Goal: Information Seeking & Learning: Learn about a topic

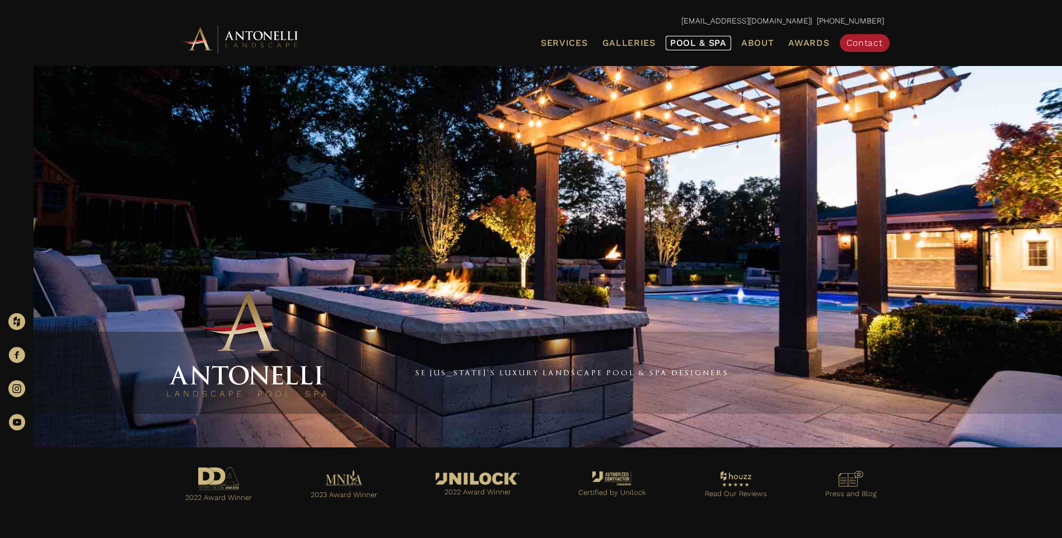
click at [681, 46] on span "Pool & Spa" at bounding box center [698, 42] width 57 height 11
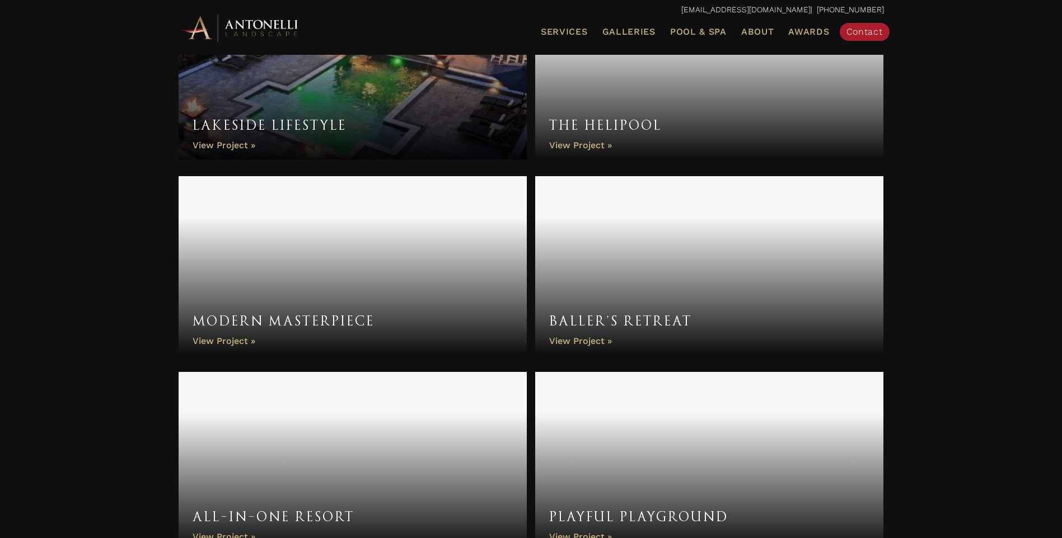
scroll to position [2798, 0]
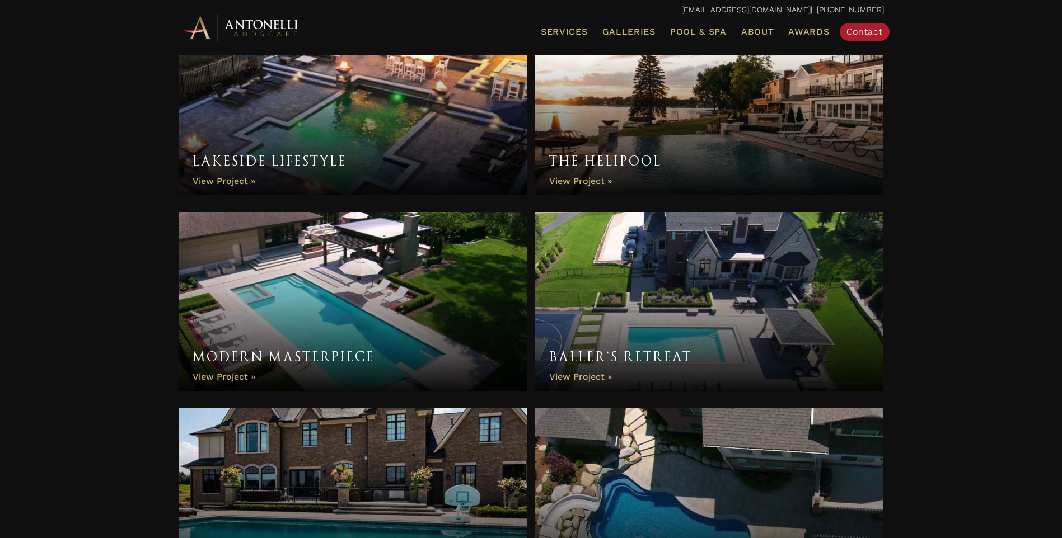
click at [361, 149] on link "Lakeside Lifestyle" at bounding box center [353, 105] width 349 height 179
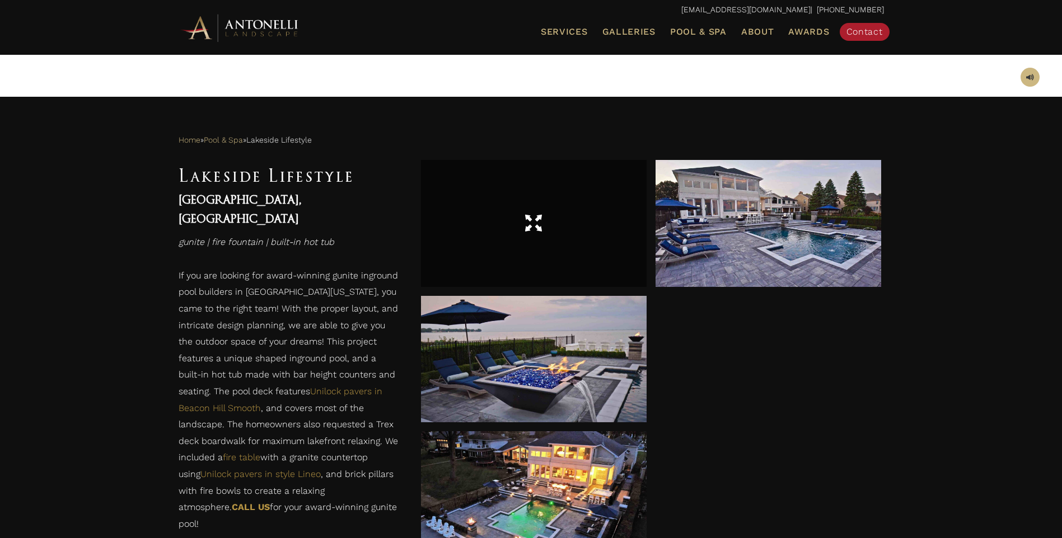
scroll to position [504, 0]
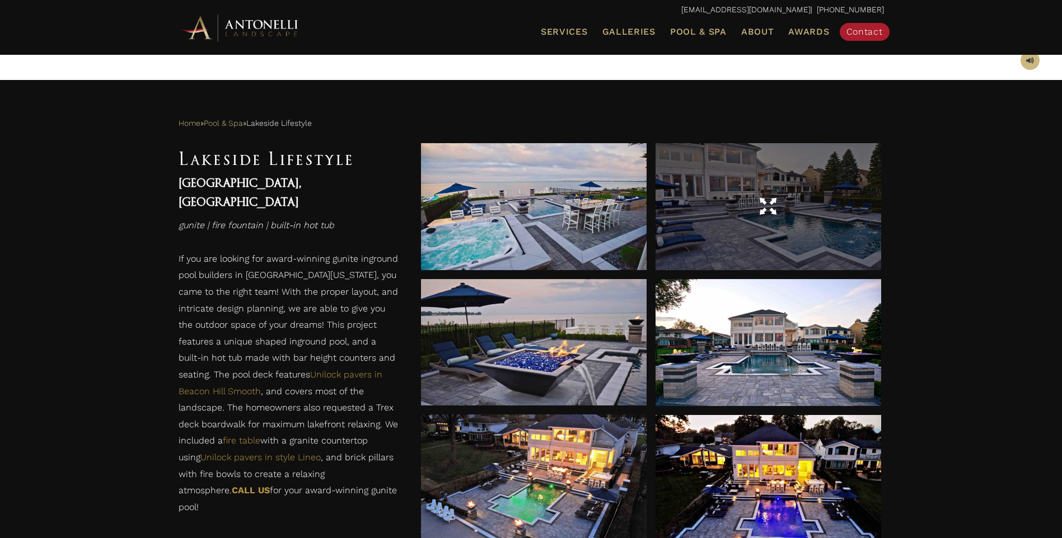
click at [731, 222] on div at bounding box center [768, 206] width 226 height 31
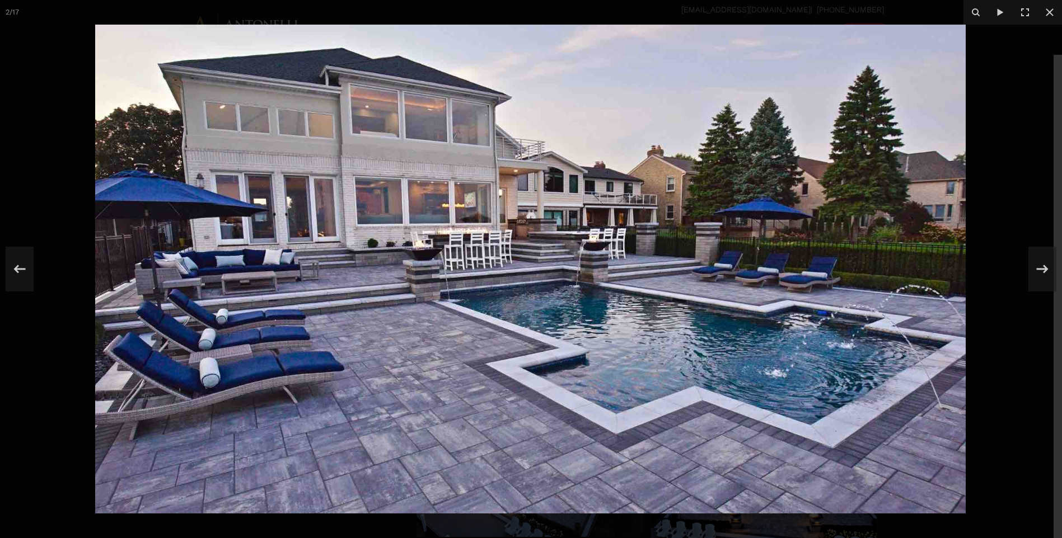
scroll to position [448, 0]
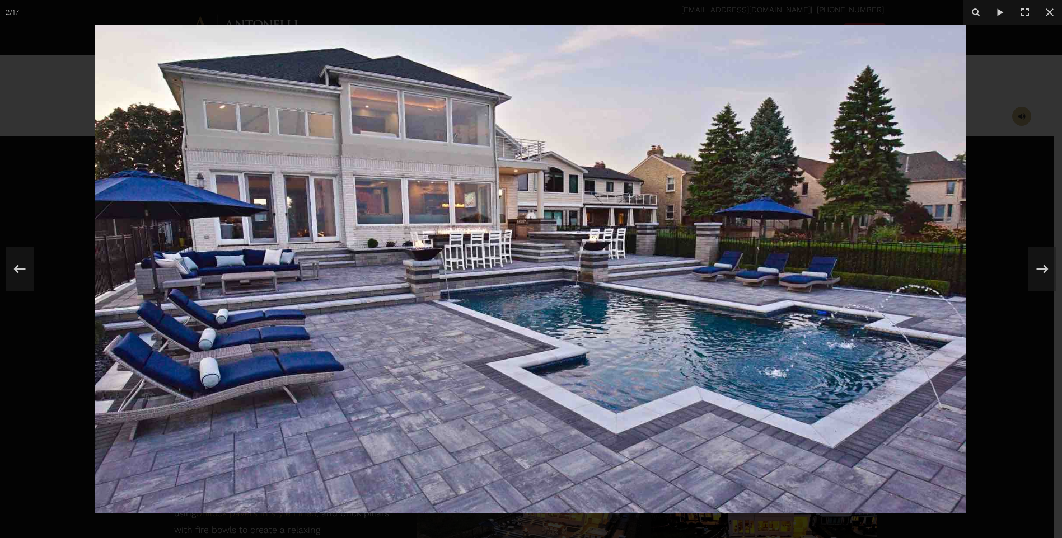
click at [670, 333] on img at bounding box center [530, 269] width 870 height 489
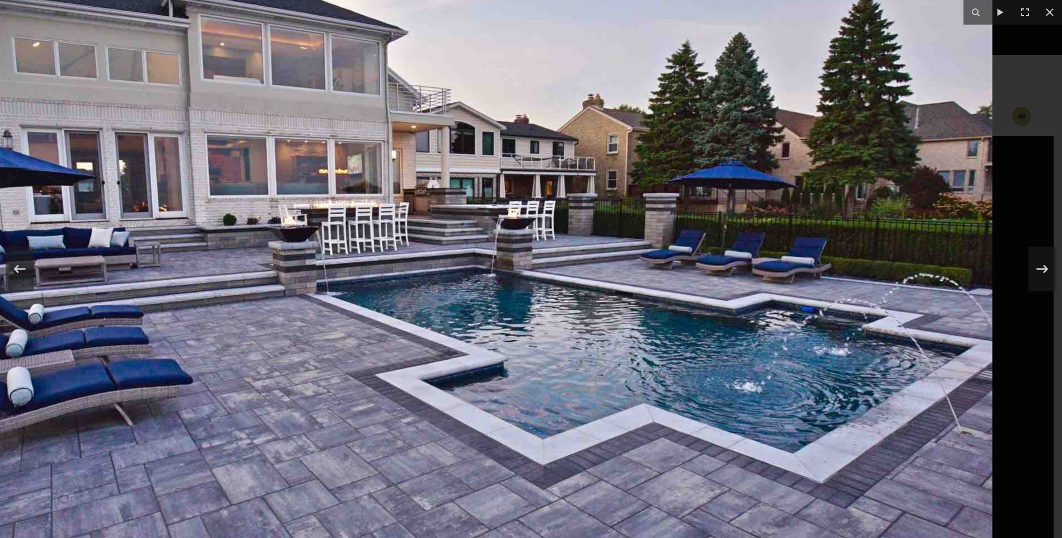
drag, startPoint x: 799, startPoint y: 361, endPoint x: 547, endPoint y: 359, distance: 251.8
click at [547, 359] on img at bounding box center [432, 252] width 1119 height 629
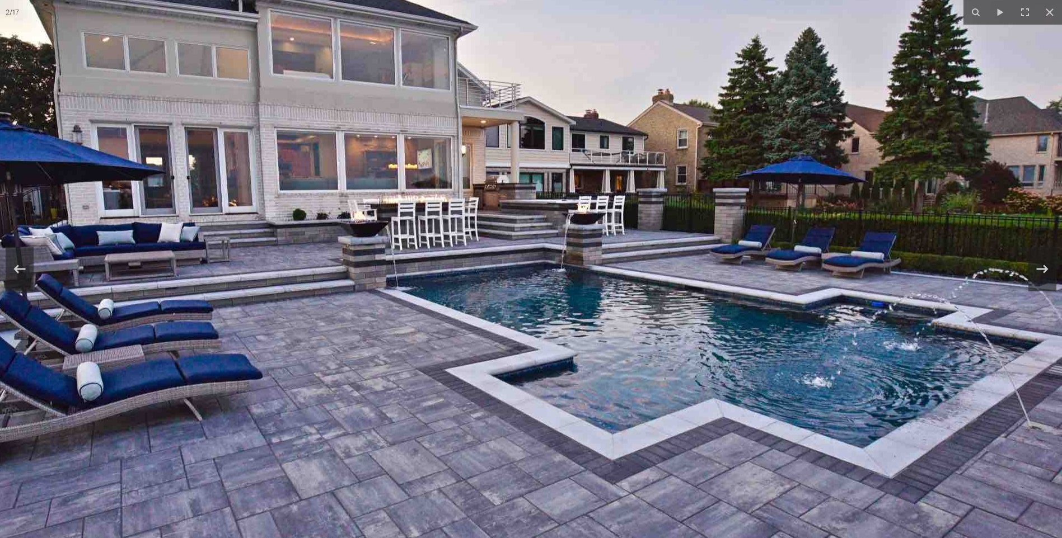
scroll to position [1119, 0]
